Goal: Information Seeking & Learning: Check status

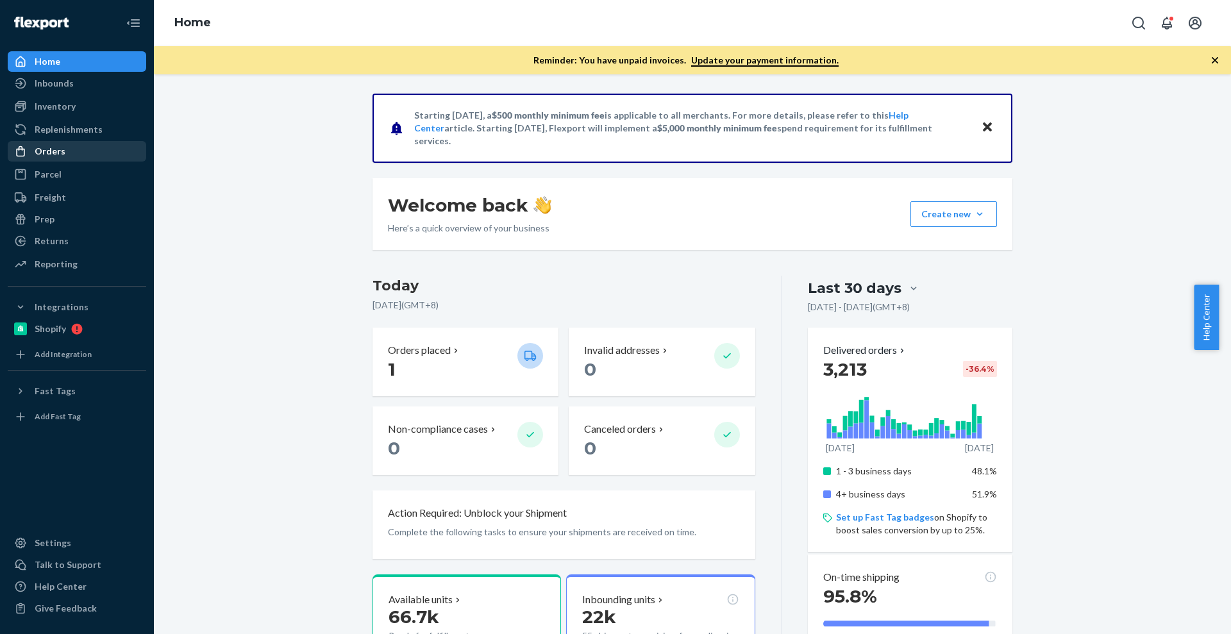
click at [81, 156] on div "Orders" at bounding box center [77, 151] width 136 height 18
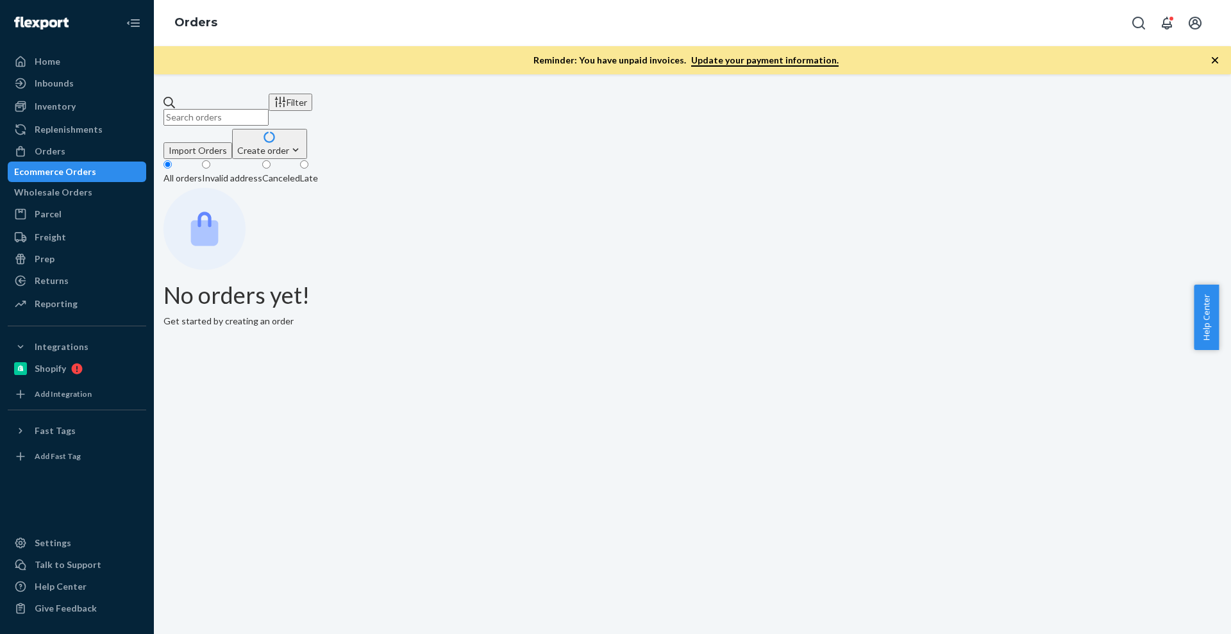
click at [269, 109] on input "text" at bounding box center [215, 117] width 105 height 17
paste input "335 Sundance Dr"
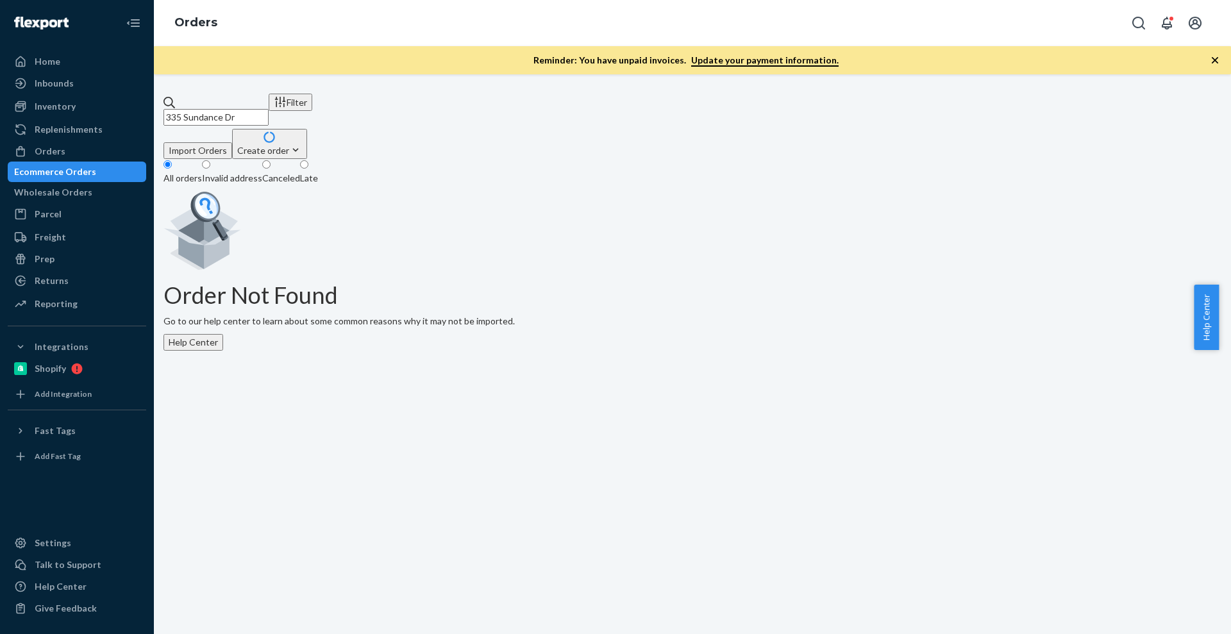
type input "335 Sundance Dr"
click at [74, 115] on link "Inventory" at bounding box center [77, 106] width 138 height 21
click at [75, 111] on div "Inventory" at bounding box center [77, 106] width 136 height 18
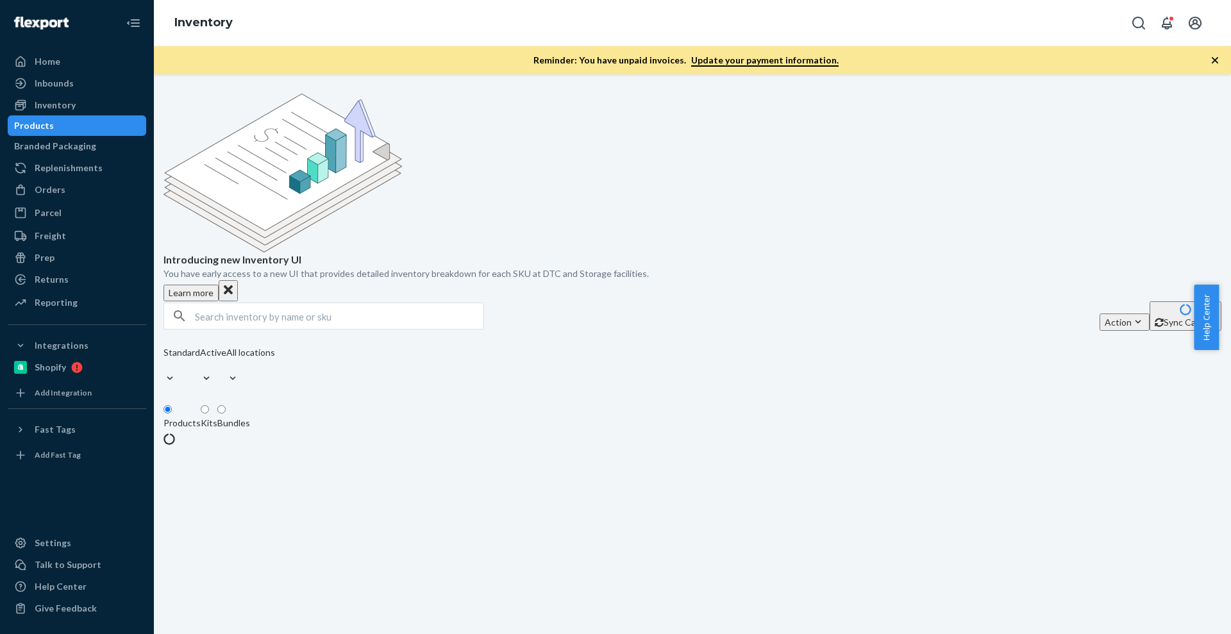
click at [222, 303] on input "text" at bounding box center [339, 316] width 288 height 26
paste input "P84036-05"
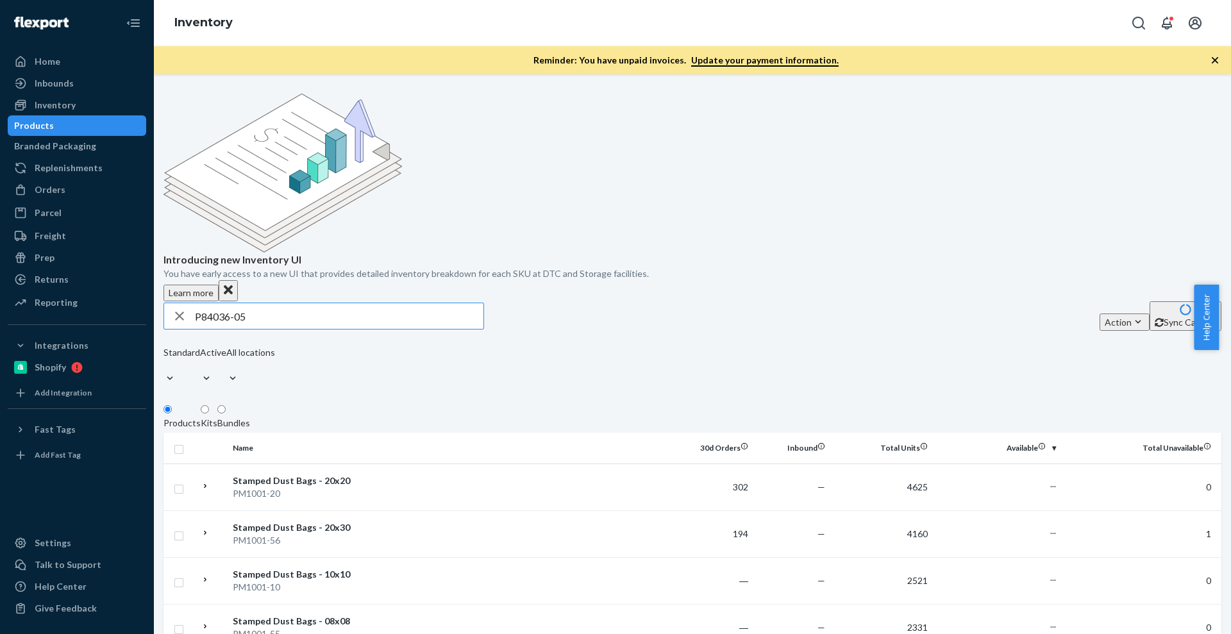
type input "P84036-05"
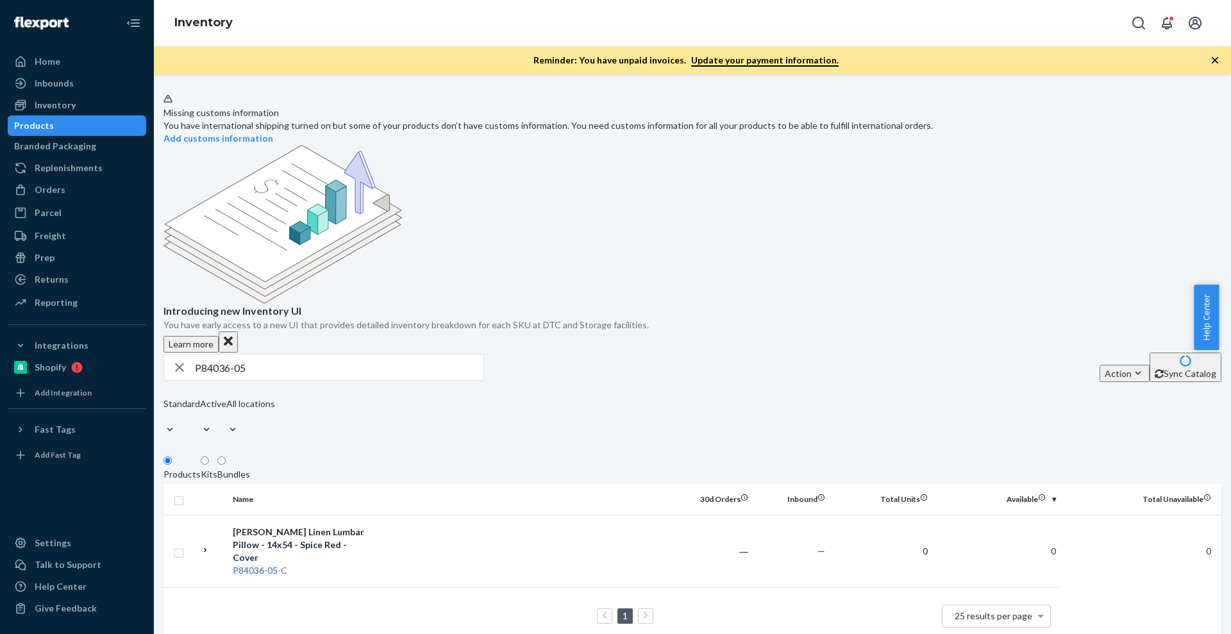
drag, startPoint x: 307, startPoint y: 317, endPoint x: 307, endPoint y: 298, distance: 18.6
click at [306, 353] on div "P84036-05 Action Create product Create kit or bundle Bulk create products Bulk …" at bounding box center [692, 396] width 1058 height 87
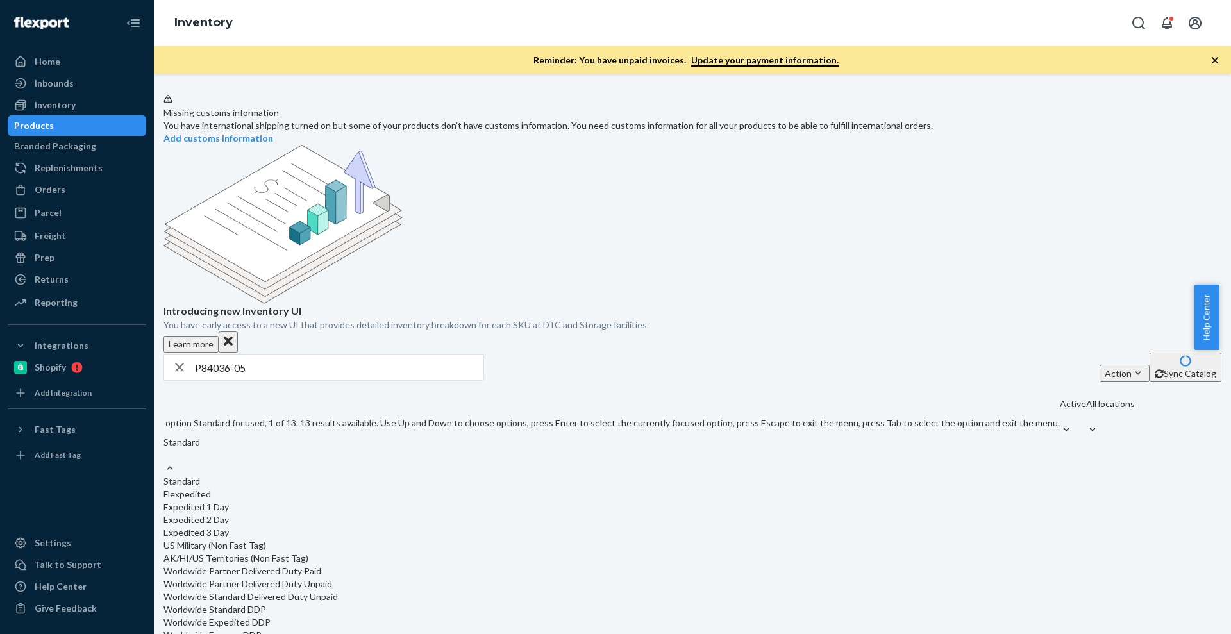
click at [307, 355] on input "P84036-05" at bounding box center [339, 368] width 288 height 26
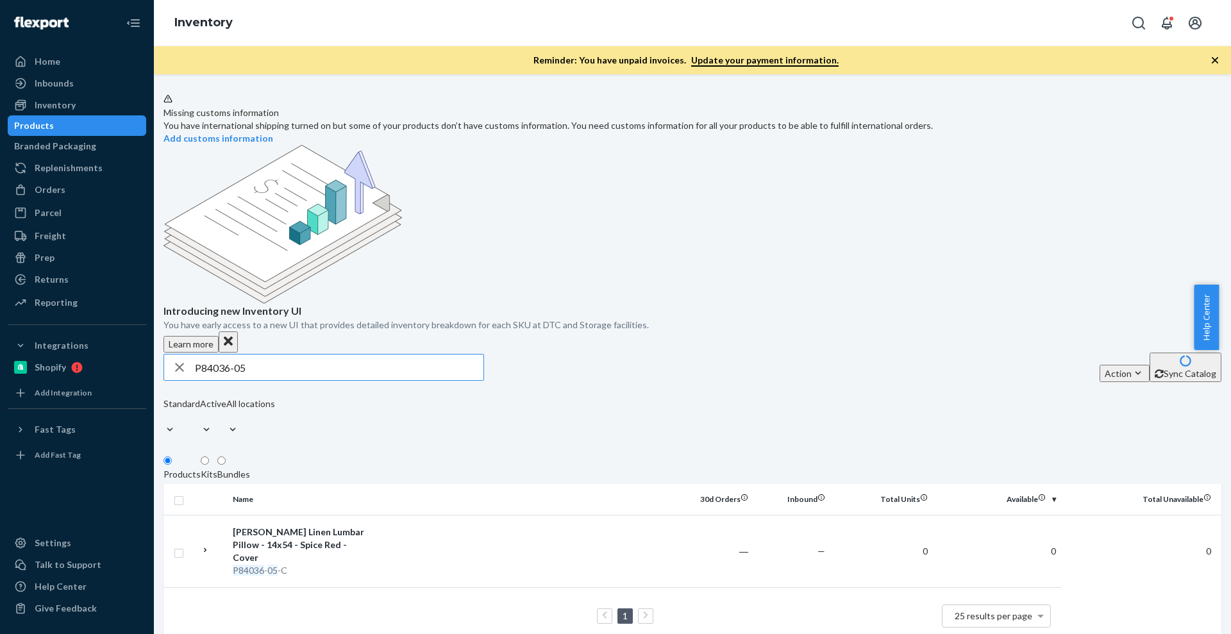
click at [307, 355] on input "P84036-05" at bounding box center [339, 368] width 288 height 26
